Goal: Task Accomplishment & Management: Manage account settings

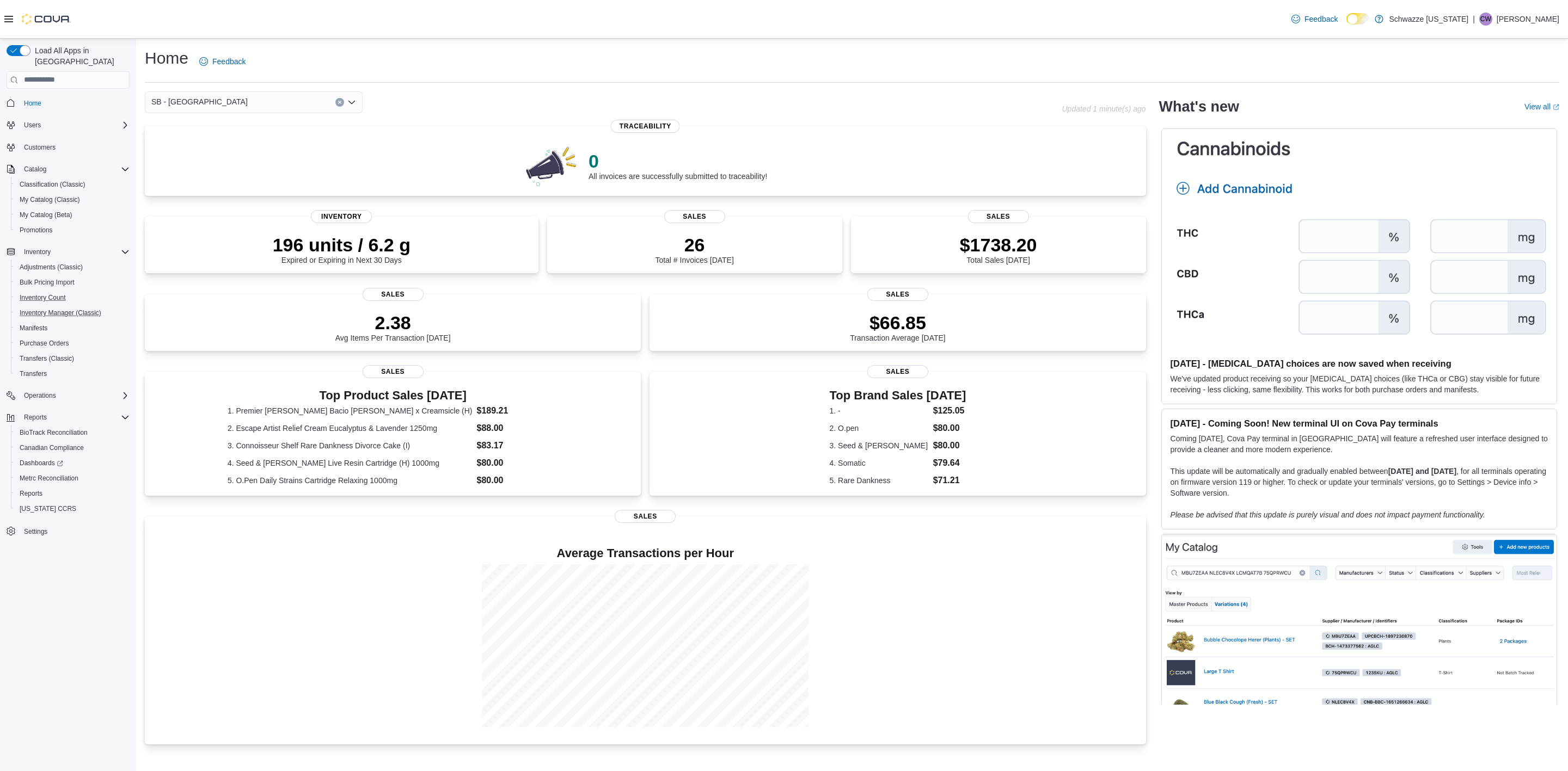
click at [65, 294] on div "Adjustments (Classic) Bulk Pricing Import Inventory Count Inventory Manager (Cl…" at bounding box center [72, 321] width 123 height 122
click at [66, 309] on span "Inventory Manager (Classic)" at bounding box center [60, 313] width 82 height 9
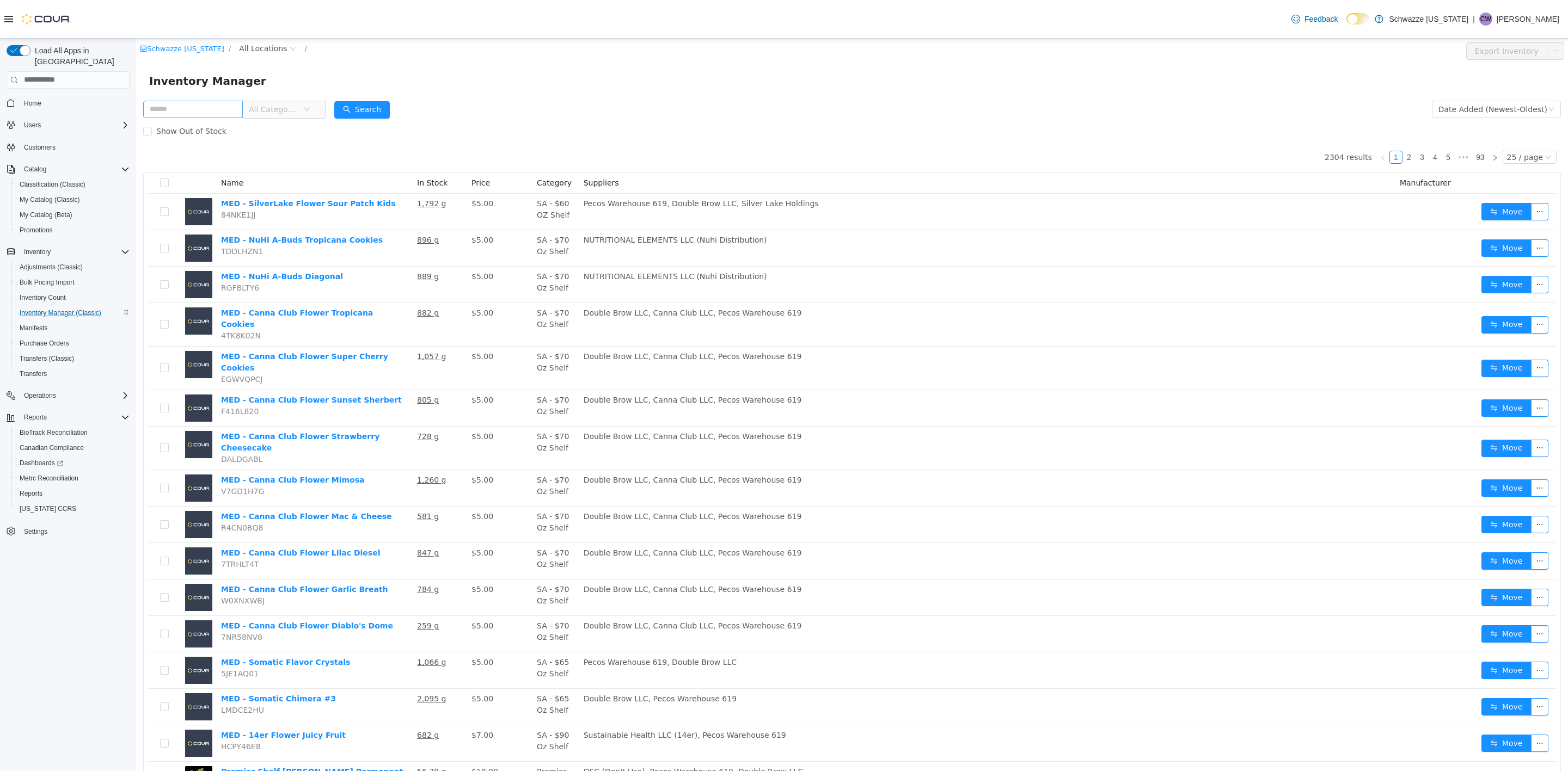
click at [184, 104] on input "text" at bounding box center [193, 109] width 100 height 18
type input "**********"
click at [361, 114] on button "Search" at bounding box center [373, 109] width 55 height 18
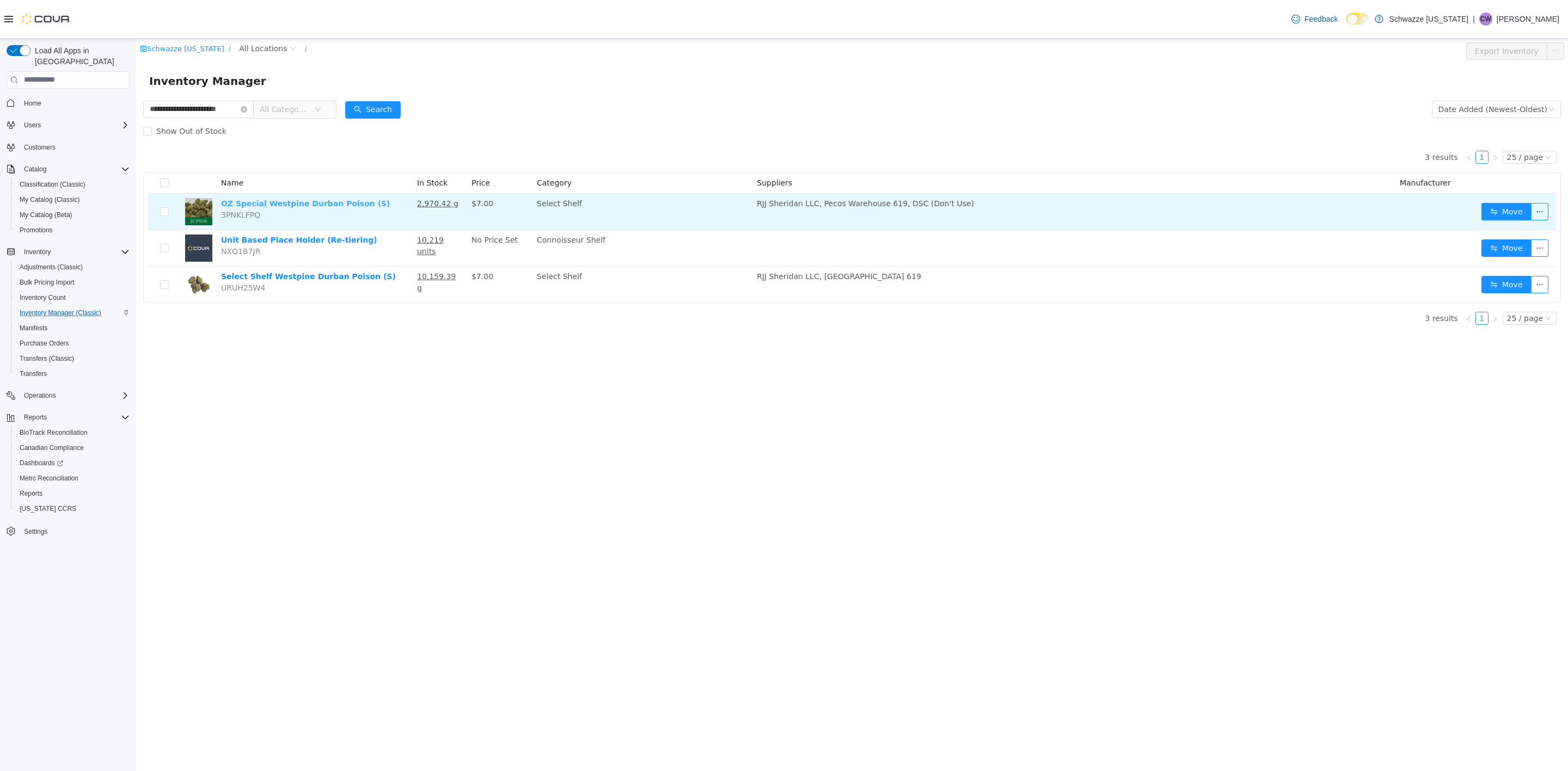
click at [332, 199] on link "OZ Special Westpine Durban Poison (S)" at bounding box center [306, 203] width 169 height 9
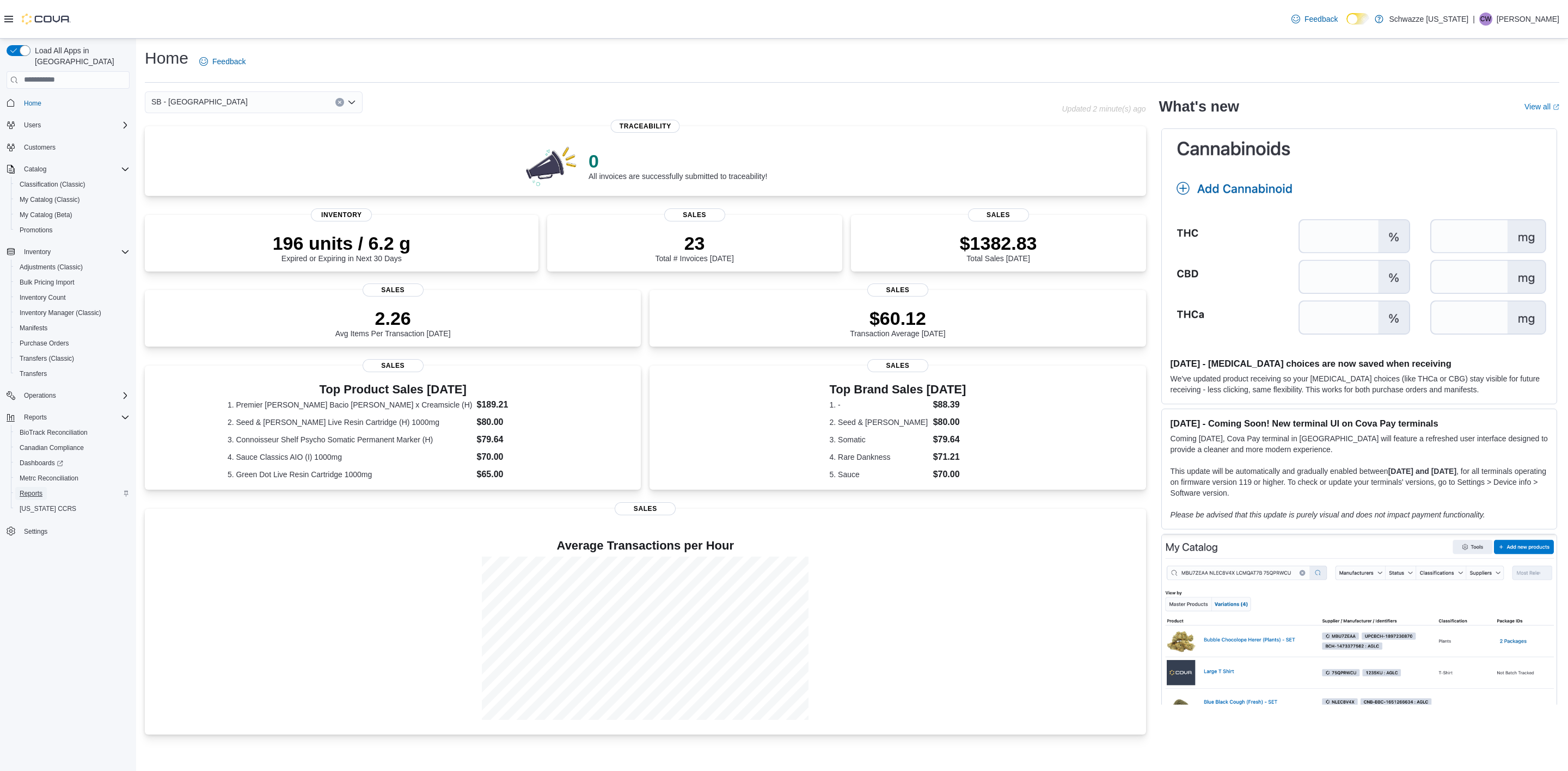
click at [36, 489] on span "Reports" at bounding box center [31, 494] width 23 height 9
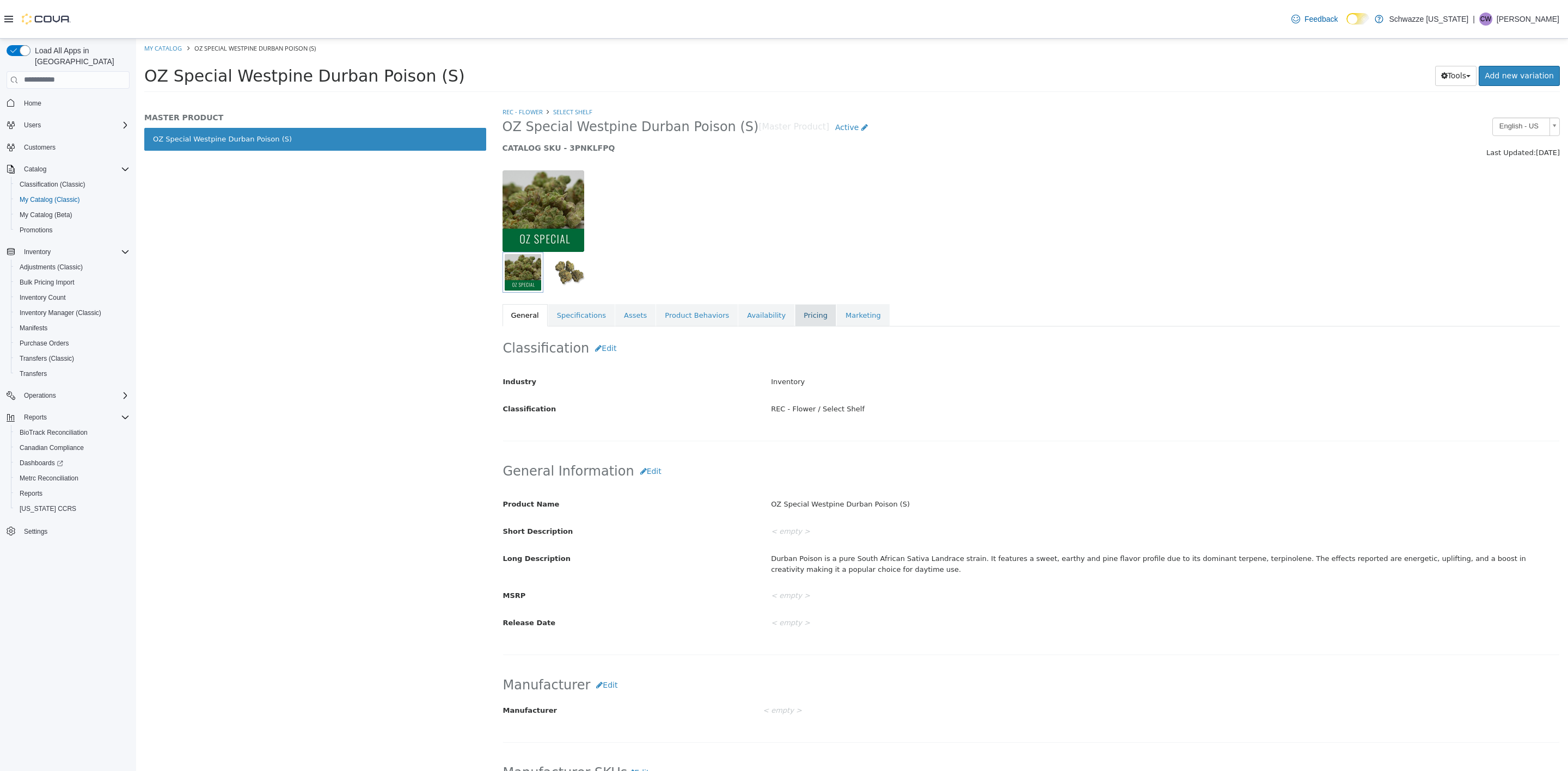
click at [795, 315] on link "Pricing" at bounding box center [816, 315] width 41 height 23
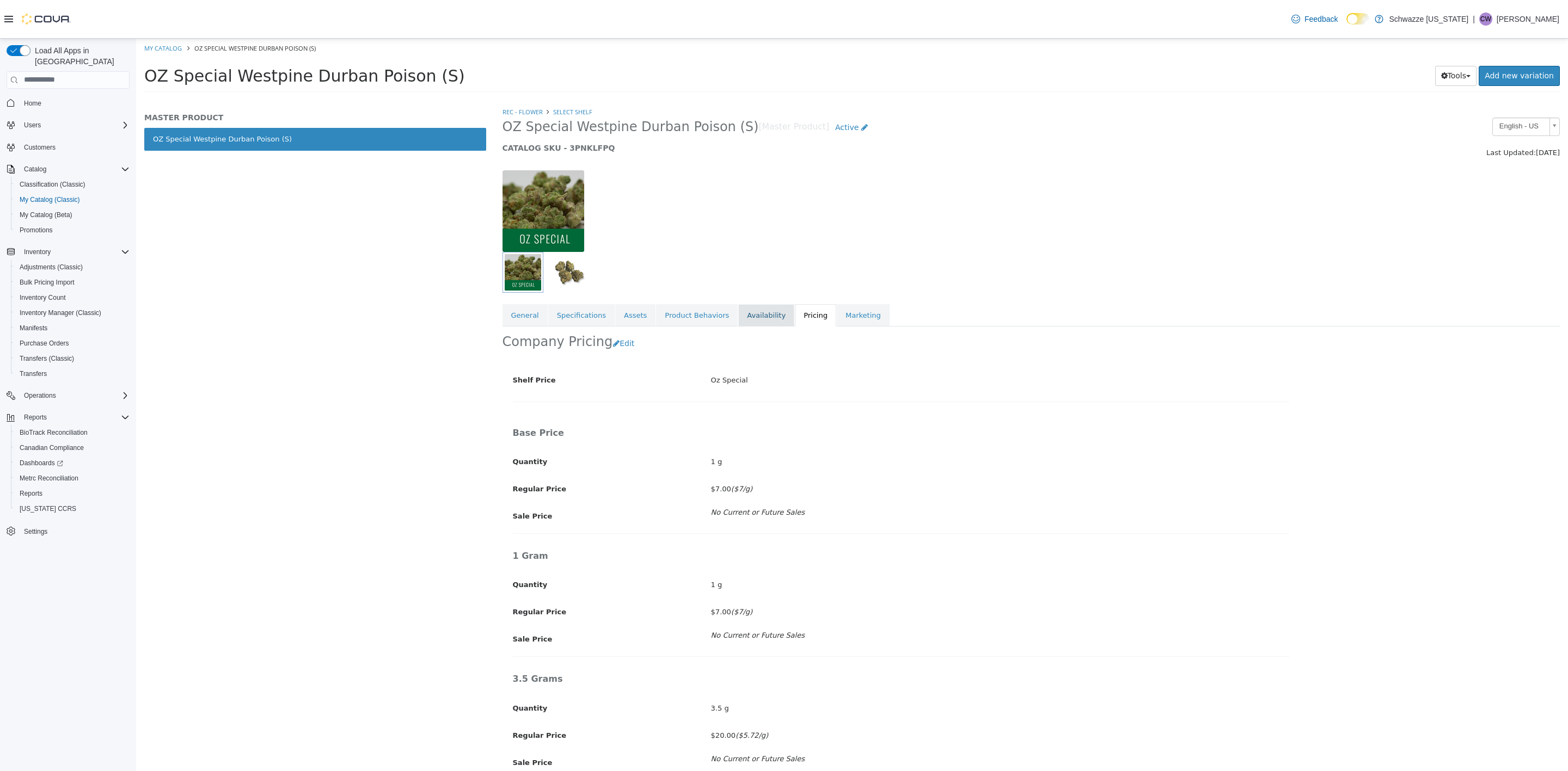
click at [748, 315] on link "Availability" at bounding box center [766, 315] width 56 height 23
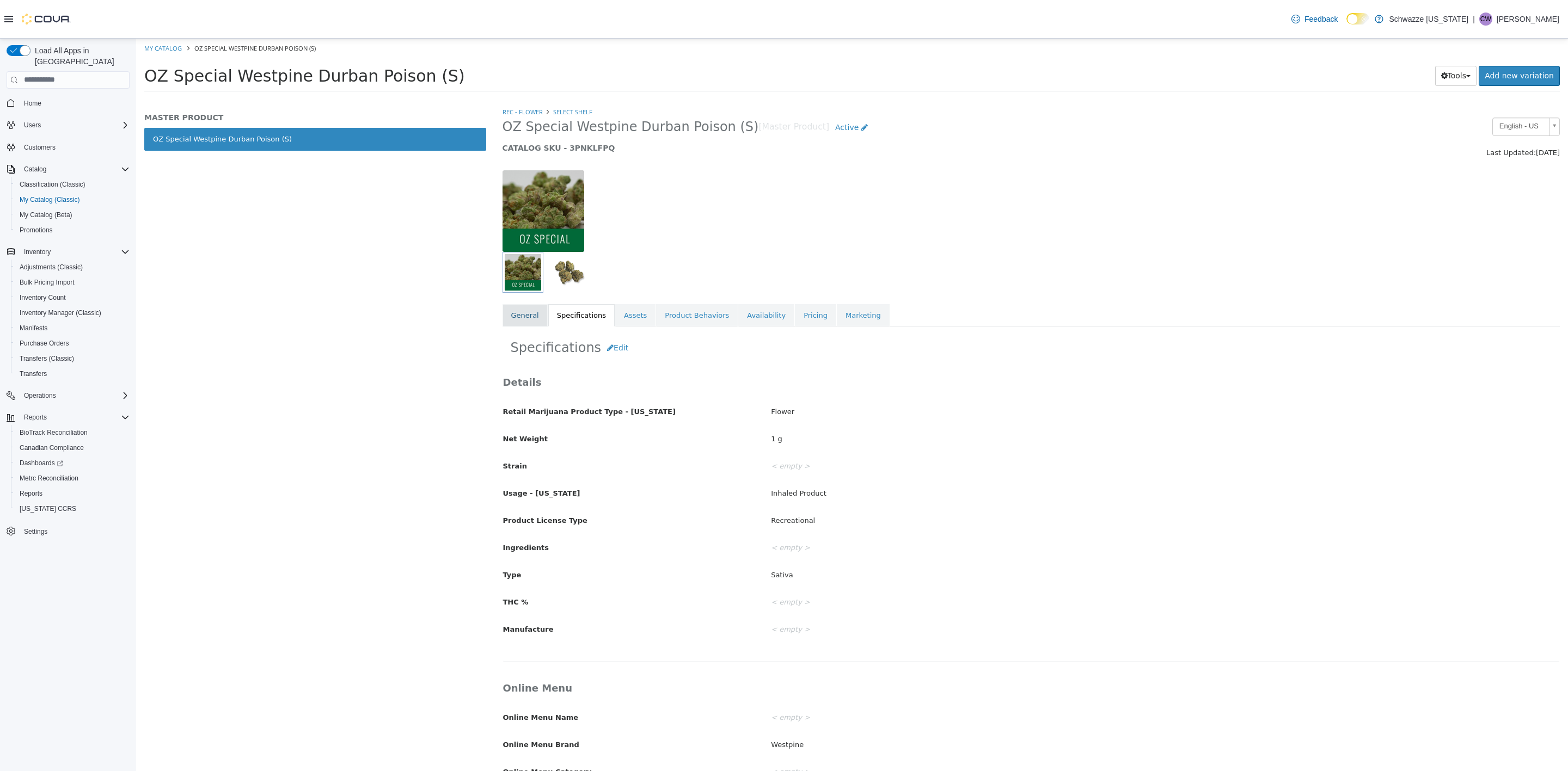
click at [534, 312] on link "General" at bounding box center [525, 315] width 45 height 23
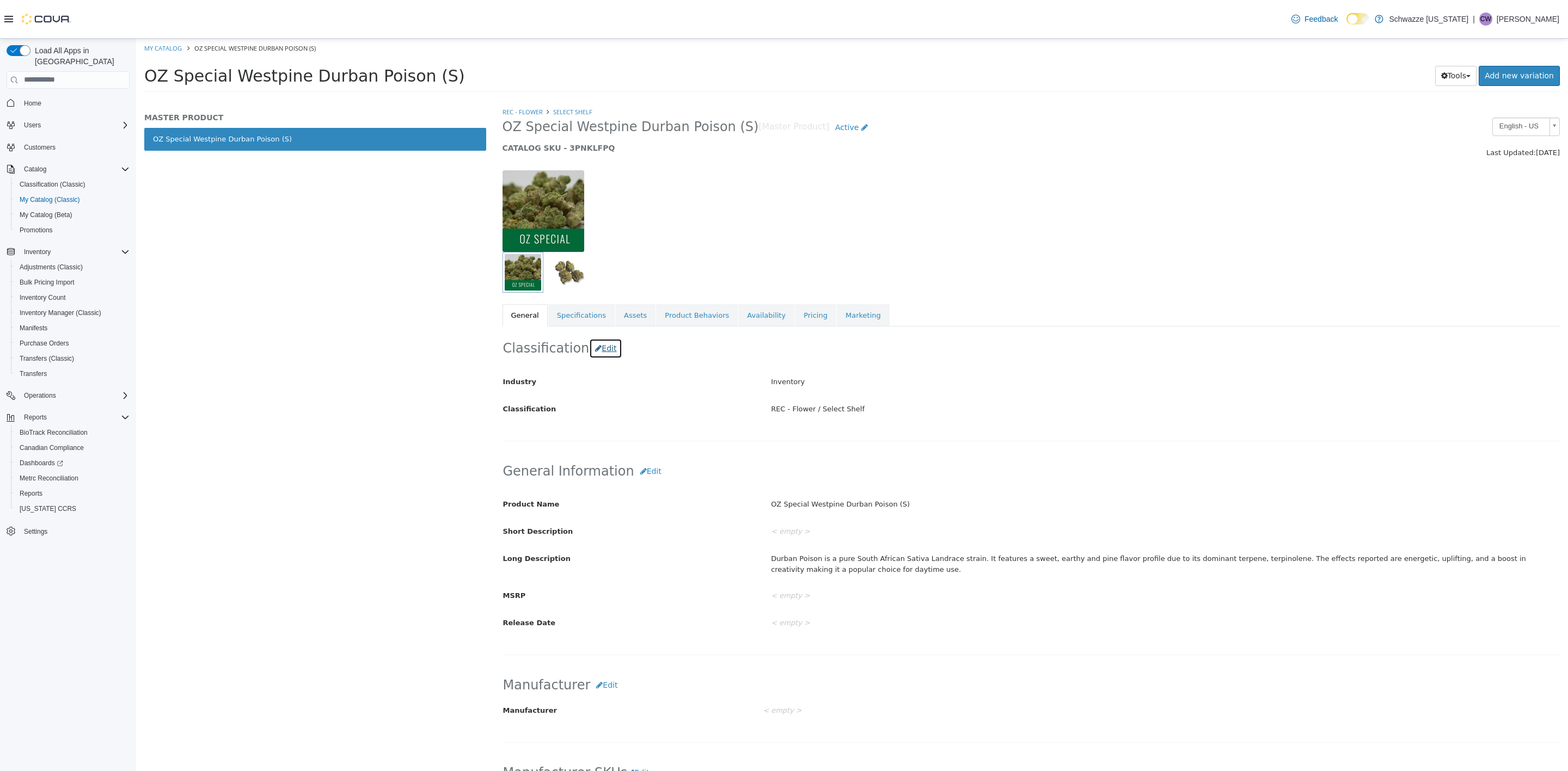
click at [606, 344] on button "Edit" at bounding box center [606, 347] width 33 height 20
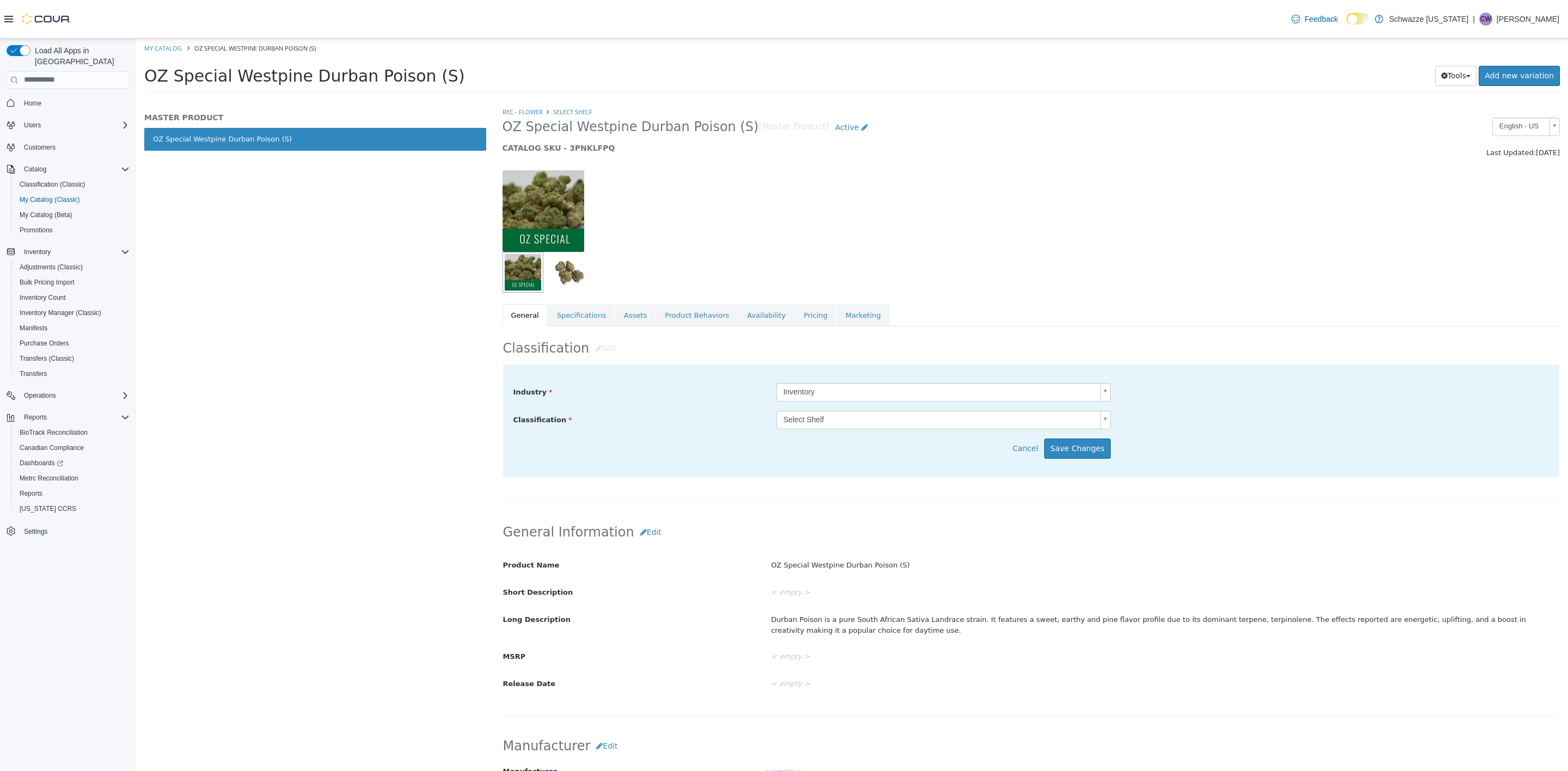
click at [843, 99] on body "Saving Bulk Changes... × My Catalog OZ Special Westpine Durban Poison (S) OZ Sp…" at bounding box center [852, 68] width 1432 height 60
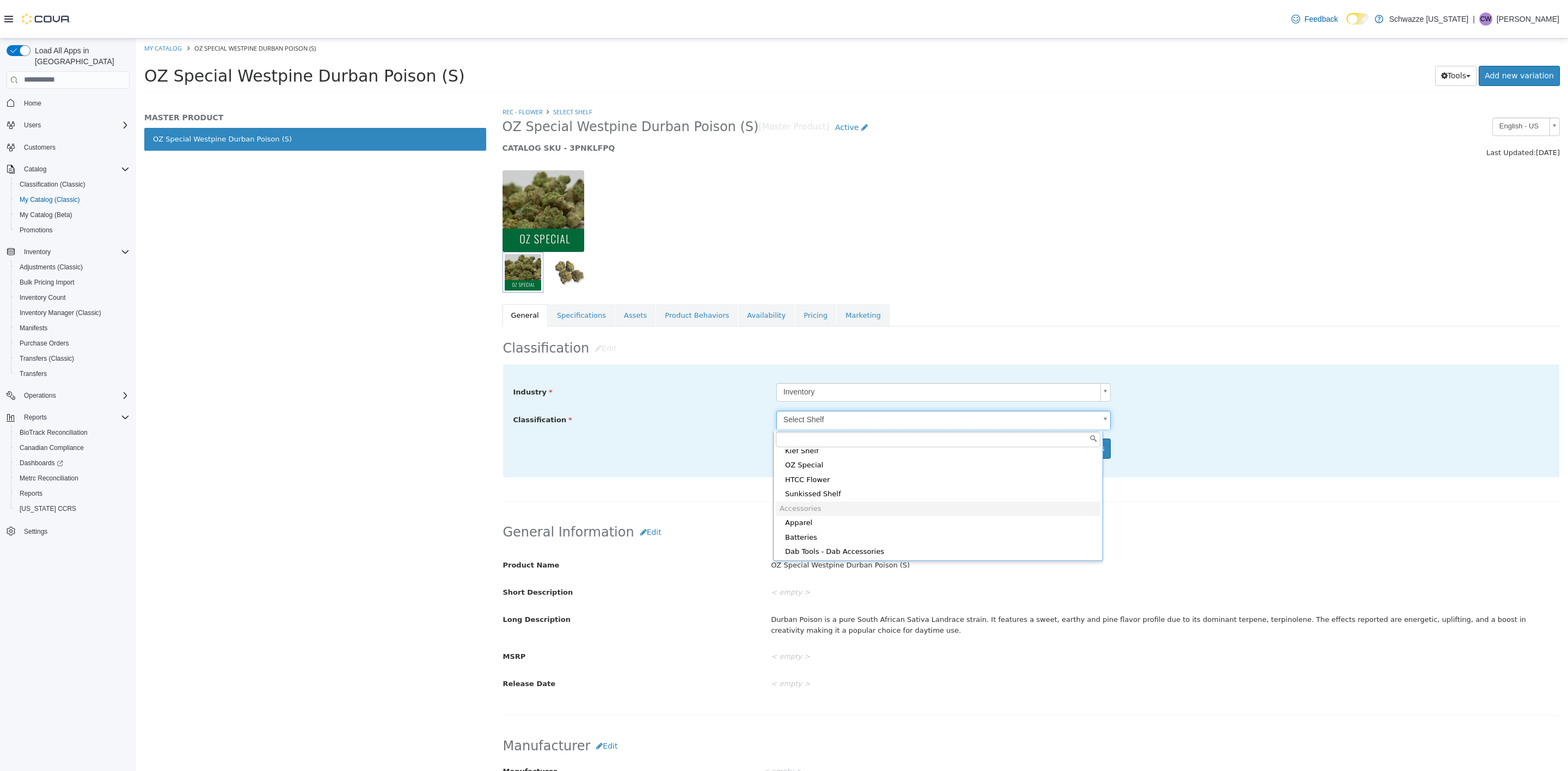
scroll to position [82, 0]
type input "*****"
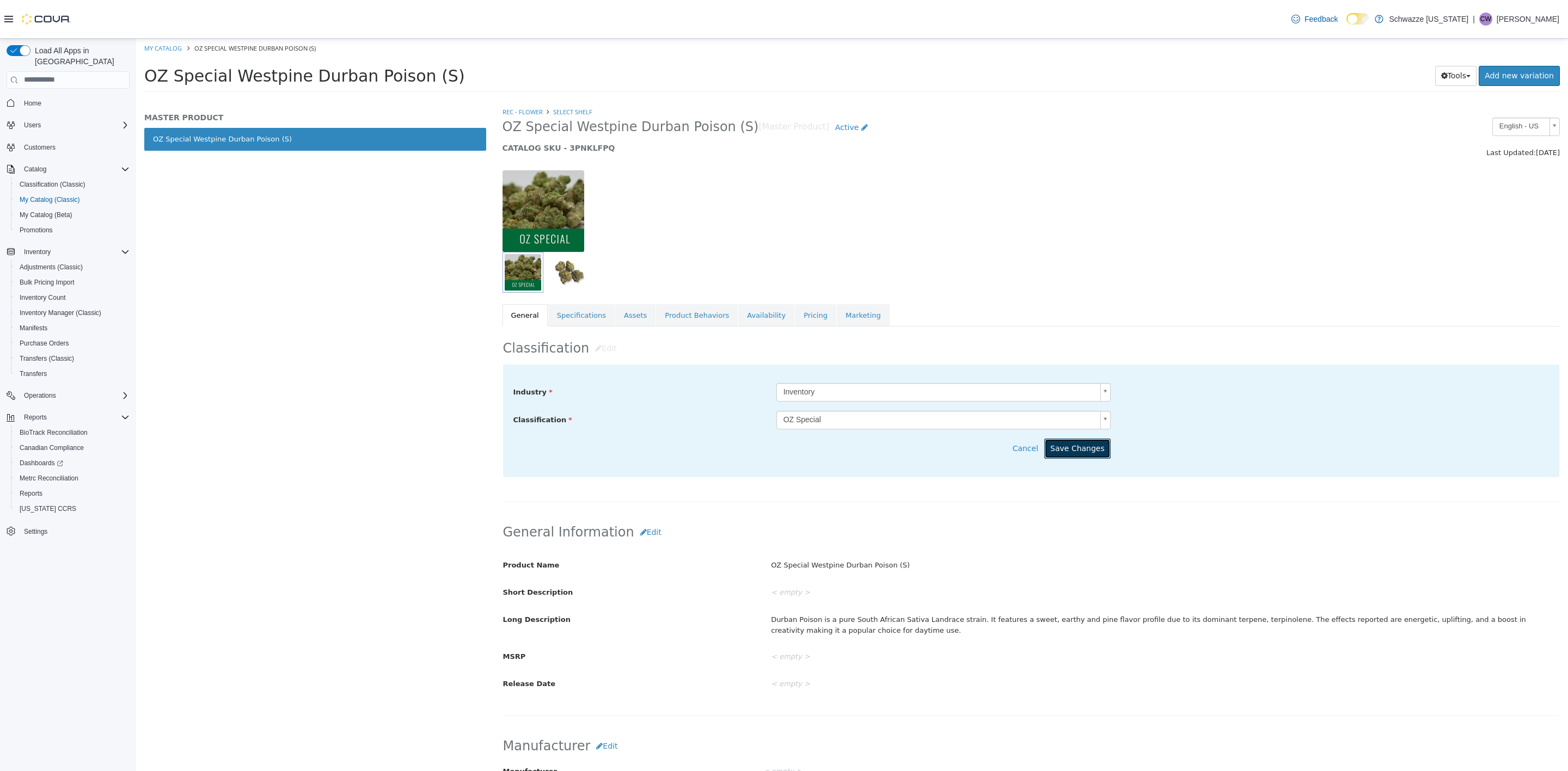
click at [1085, 448] on button "Save Changes" at bounding box center [1077, 448] width 66 height 20
